Goal: Task Accomplishment & Management: Use online tool/utility

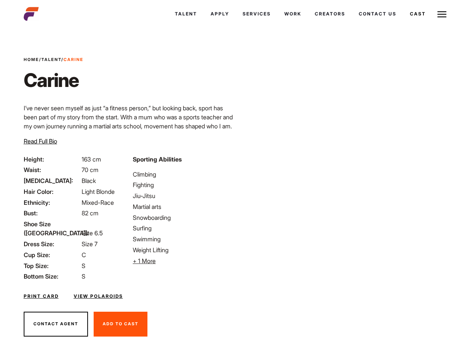
click at [403, 24] on link "Cast" at bounding box center [417, 14] width 29 height 20
click at [0, 0] on link "Casted Talent" at bounding box center [0, 0] width 0 height 0
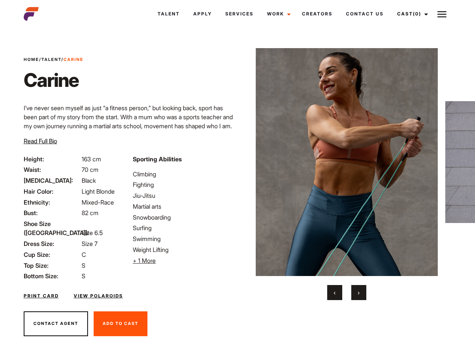
click at [410, 14] on link "Cast (0)" at bounding box center [411, 14] width 42 height 20
click at [442, 14] on img at bounding box center [441, 14] width 9 height 9
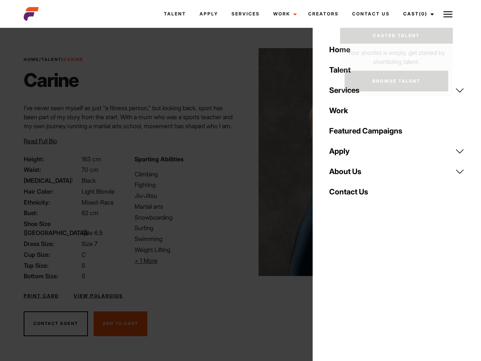
click at [183, 261] on li "+ 1 More Hide More" at bounding box center [186, 260] width 102 height 9
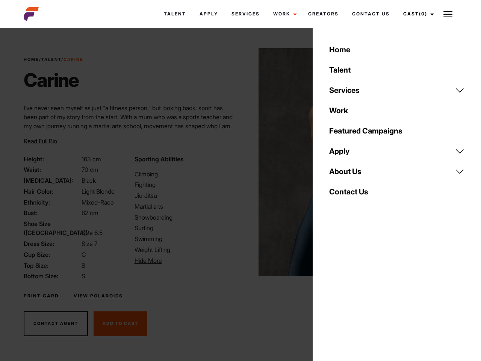
click at [346, 174] on link "About Us" at bounding box center [397, 171] width 144 height 20
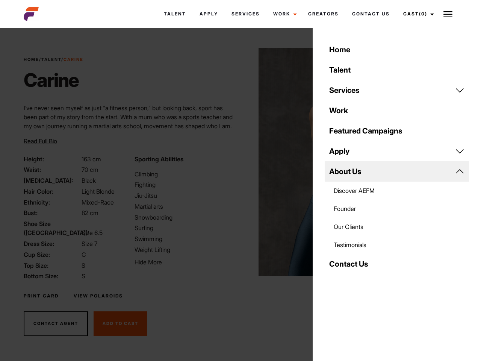
click at [237, 162] on div "Sporting Abilities [GEOGRAPHIC_DATA] Fighting Jiu-Jitsu Martial arts Snowboardi…" at bounding box center [185, 218] width 111 height 126
click at [335, 292] on div "Home Talent Services Talent Casting Photography Videography Creative Hair and M…" at bounding box center [397, 180] width 168 height 361
click at [359, 292] on div "Home Talent Services Talent Casting Photography Videography Creative Hair and M…" at bounding box center [397, 180] width 168 height 361
